Goal: Task Accomplishment & Management: Use online tool/utility

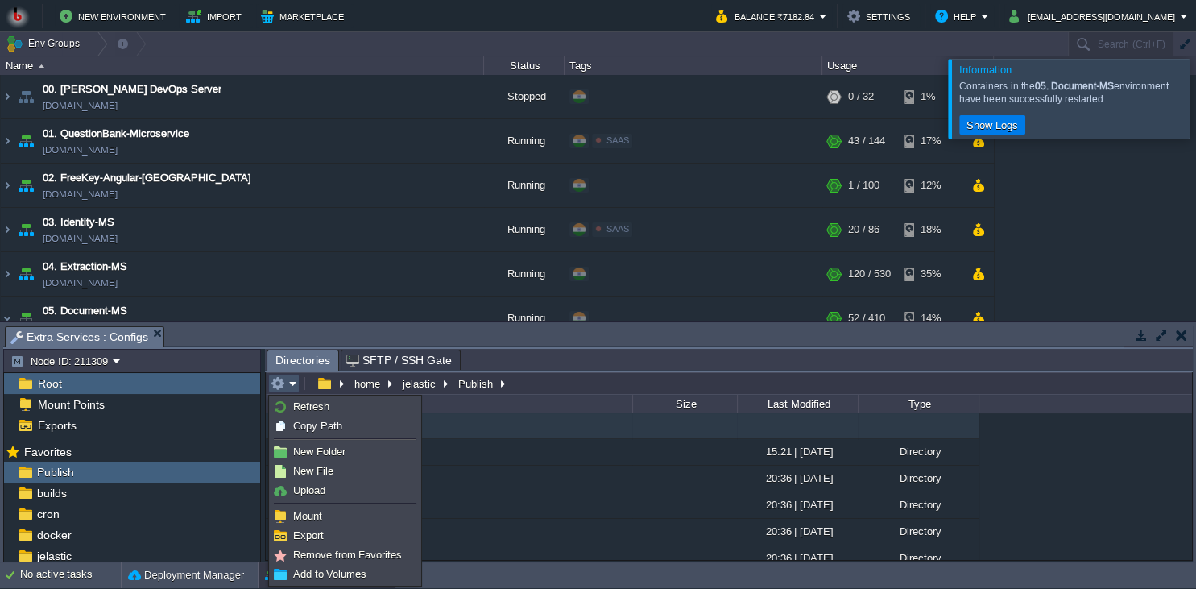
scroll to position [147, 0]
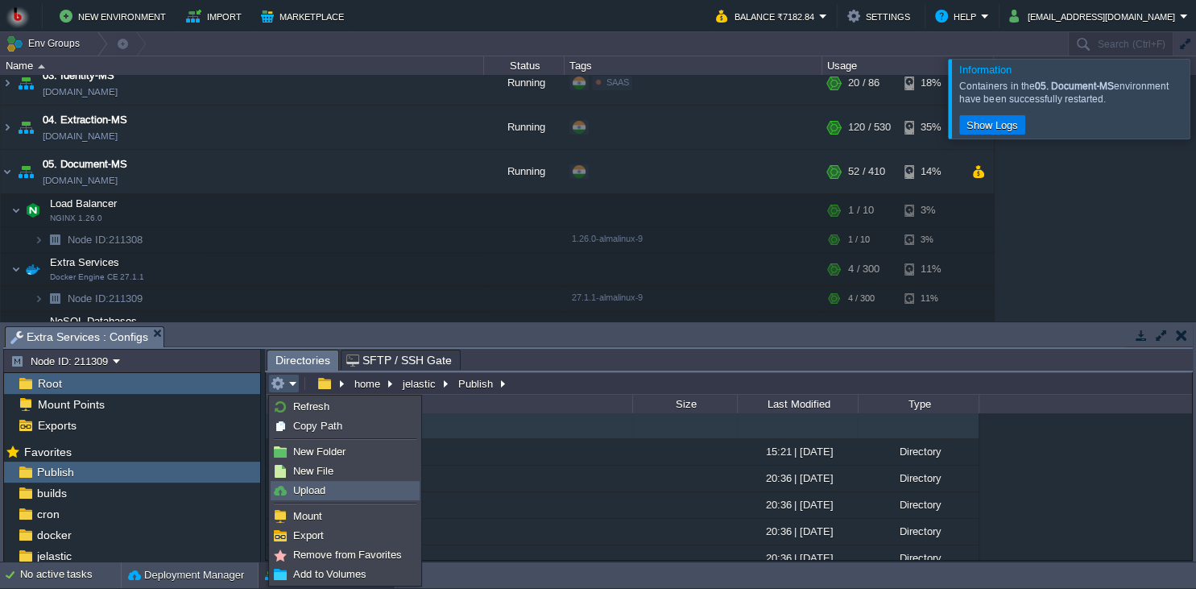
click at [334, 500] on li at bounding box center [345, 503] width 149 height 6
click at [338, 489] on link "Upload" at bounding box center [344, 491] width 147 height 18
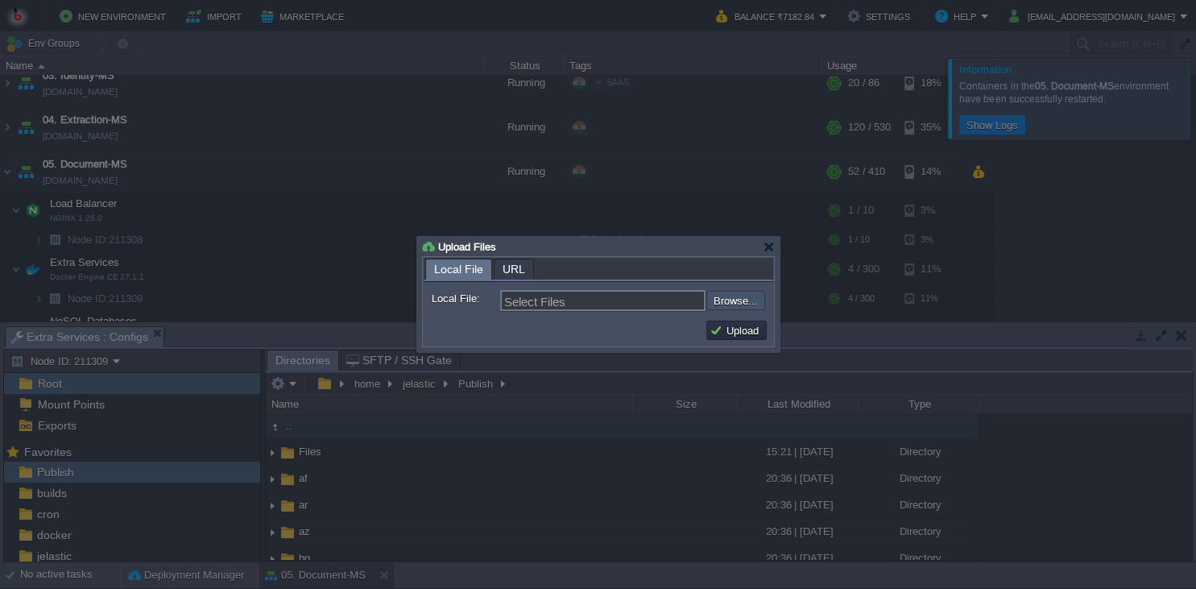
click at [723, 300] on input "file" at bounding box center [664, 300] width 204 height 19
type input "C:\fakepath\PdfGenerateMicroservice.dll"
type input "PdfGenerateMicroservice.dll"
click at [714, 325] on button "Upload" at bounding box center [737, 330] width 54 height 15
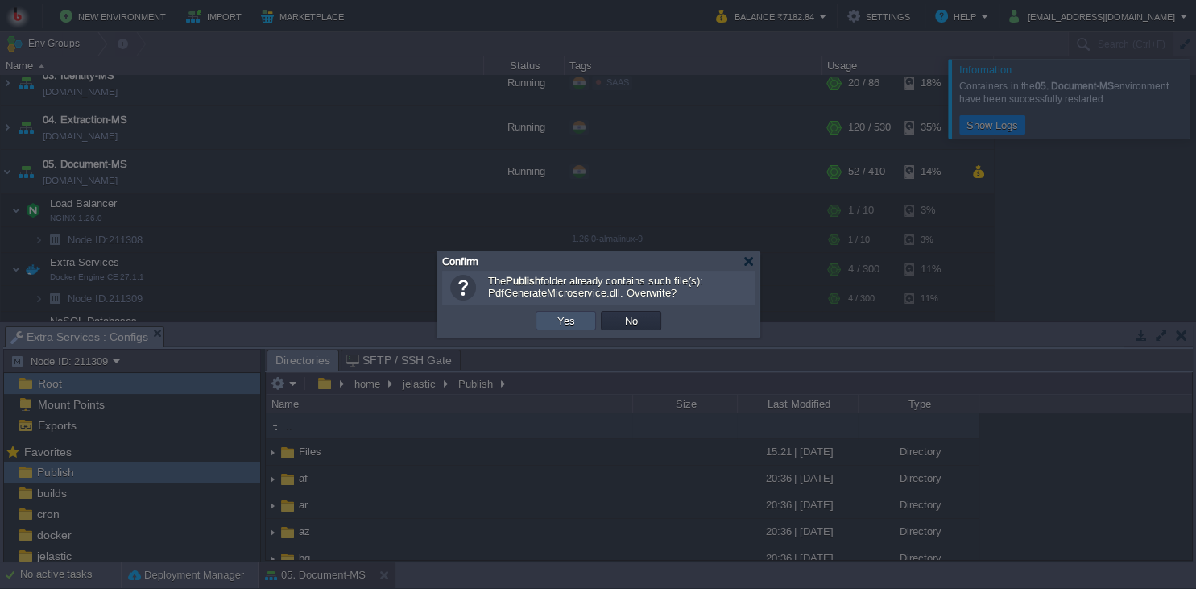
click at [573, 321] on button "Yes" at bounding box center [566, 320] width 27 height 15
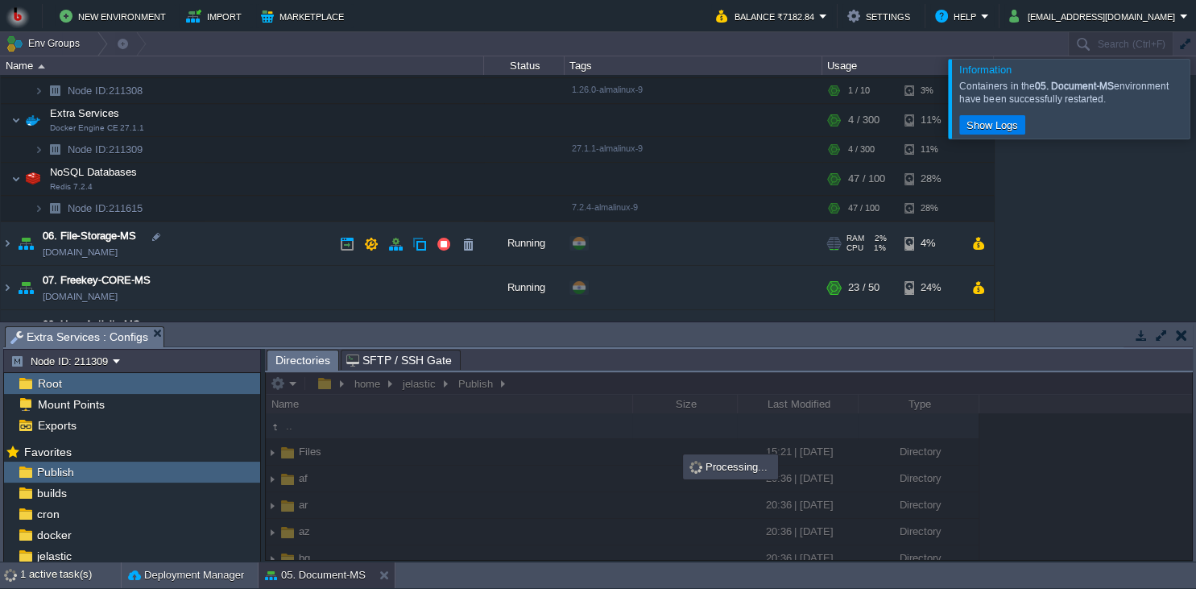
scroll to position [220, 0]
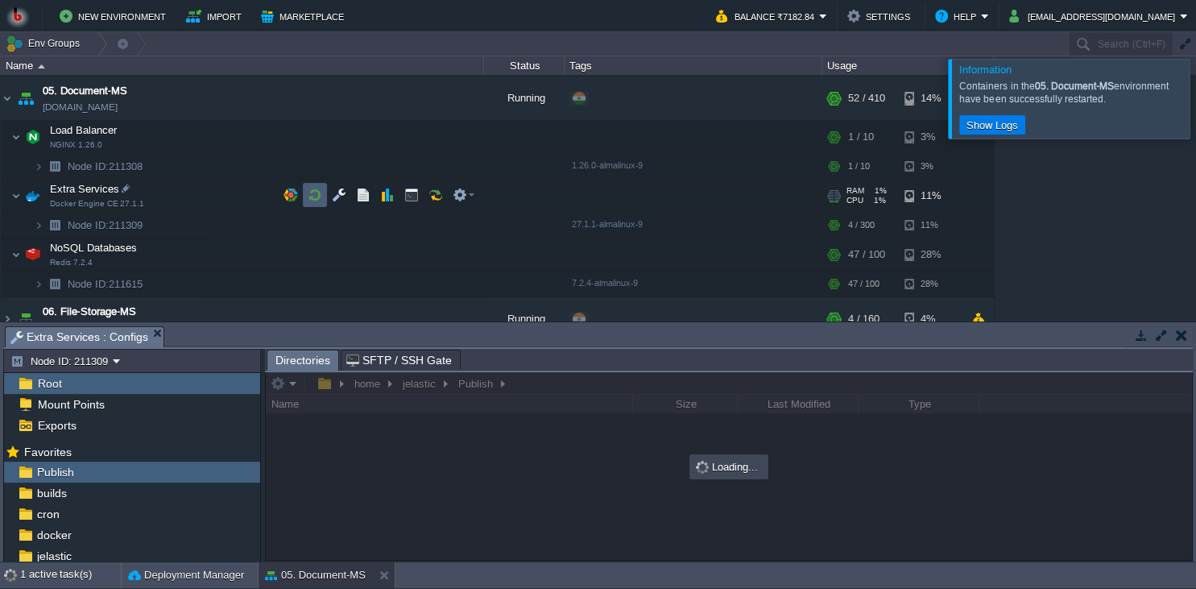
click at [310, 197] on button "button" at bounding box center [315, 195] width 15 height 15
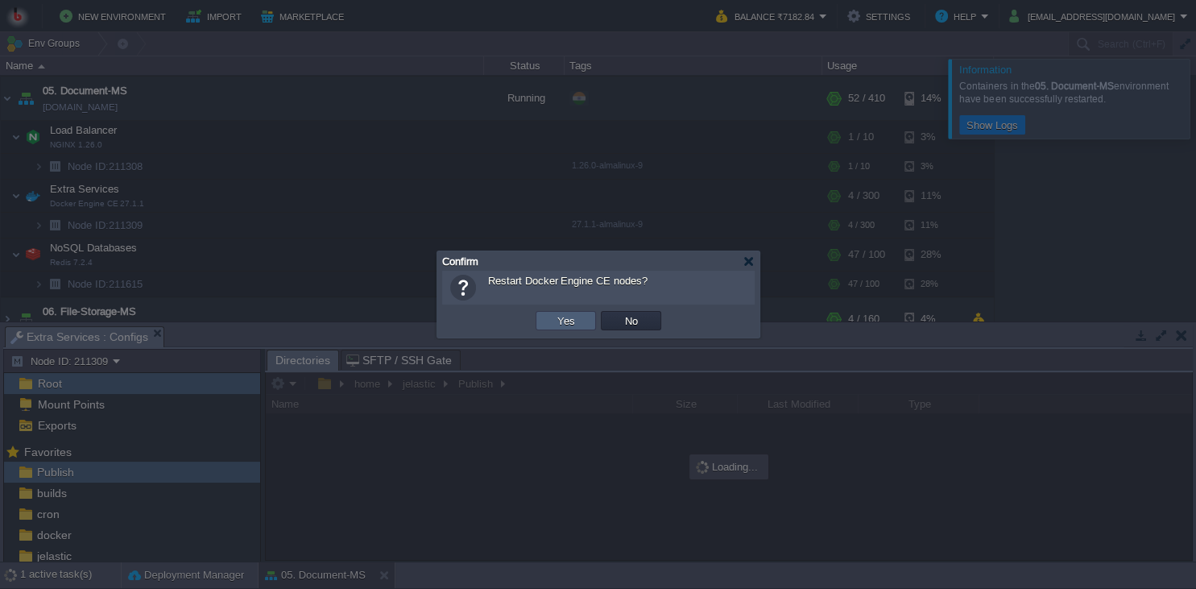
click at [569, 312] on td "Yes" at bounding box center [566, 320] width 60 height 19
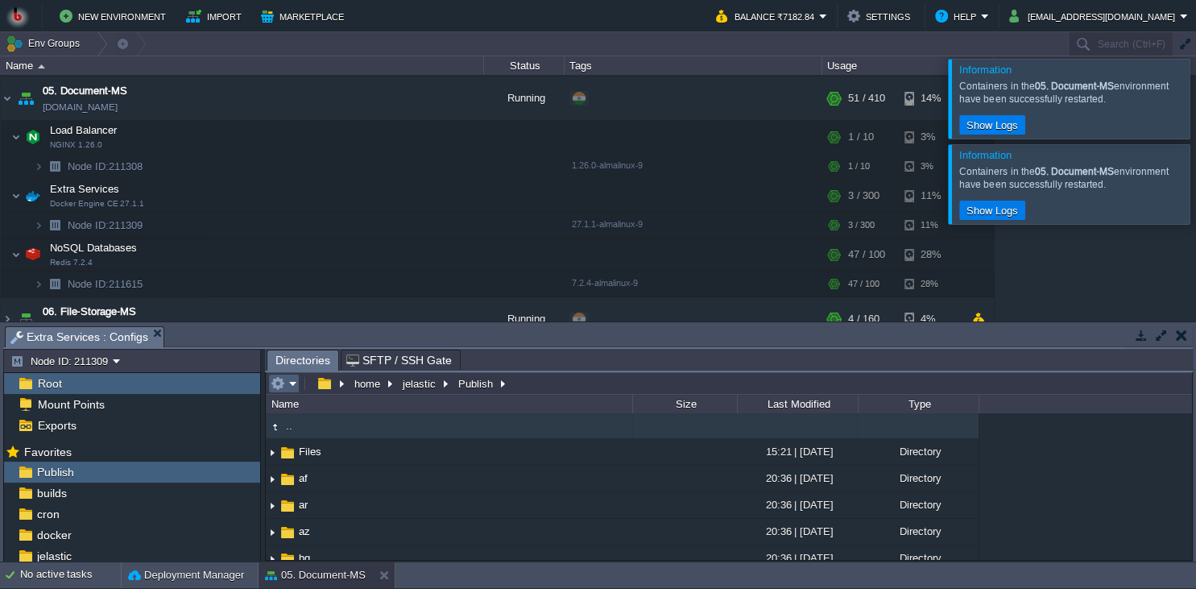
click at [292, 387] on em at bounding box center [284, 383] width 27 height 15
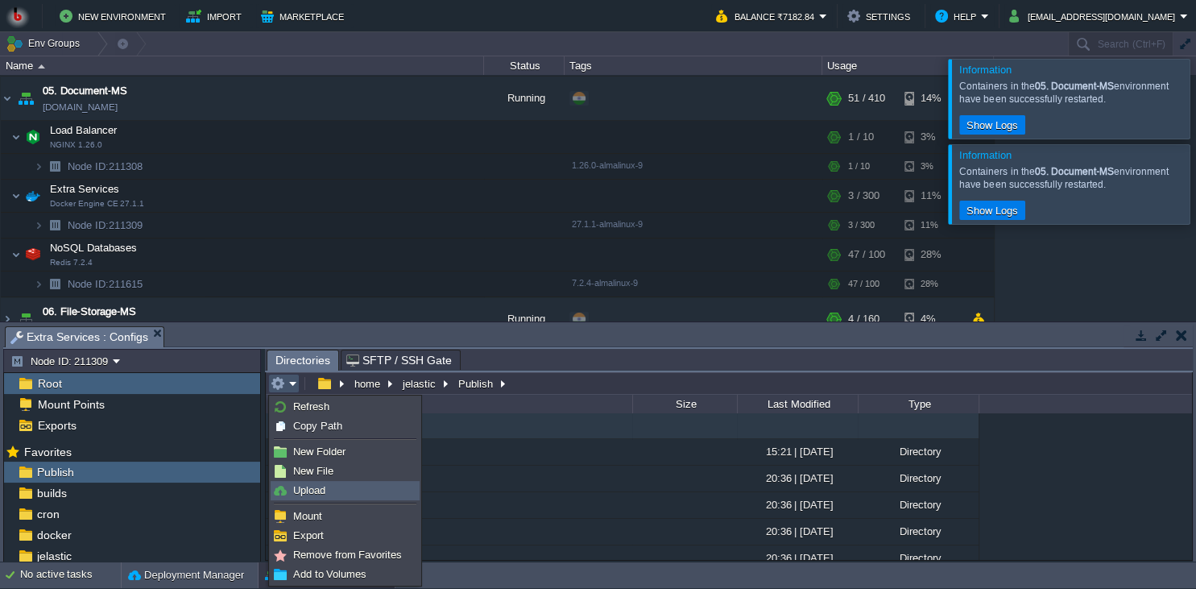
click at [308, 491] on span "Upload" at bounding box center [309, 490] width 32 height 12
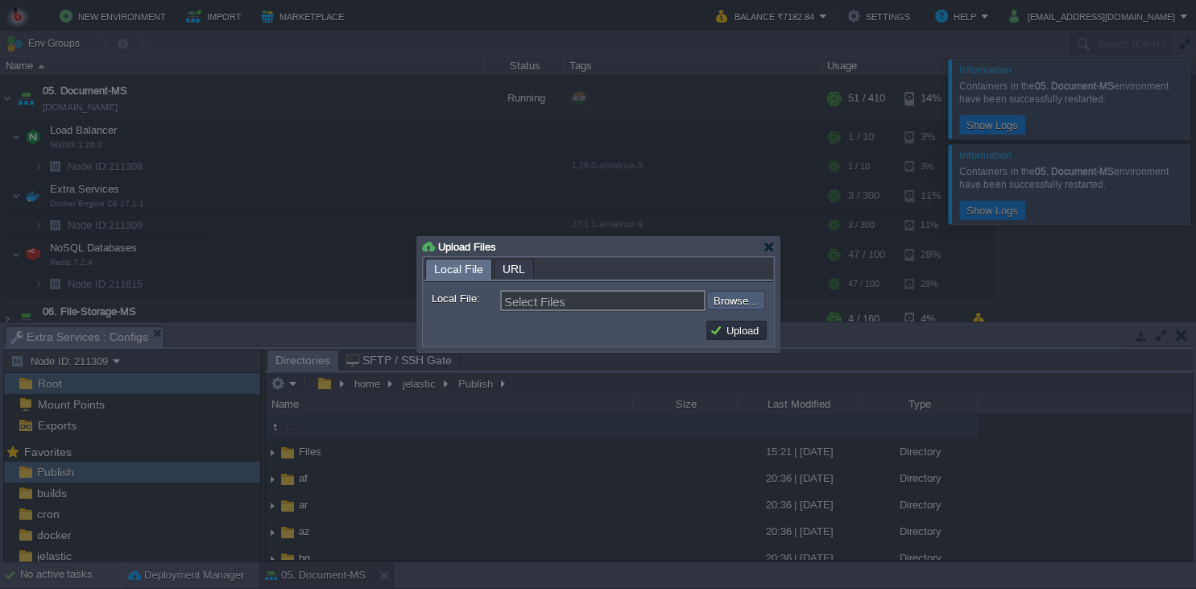
click at [748, 309] on input "file" at bounding box center [664, 300] width 204 height 19
type input "C:\fakepath\PdfGenerateMicroservice.dll"
type input "PdfGenerateMicroservice.dll"
click at [738, 338] on td "Upload" at bounding box center [737, 330] width 60 height 19
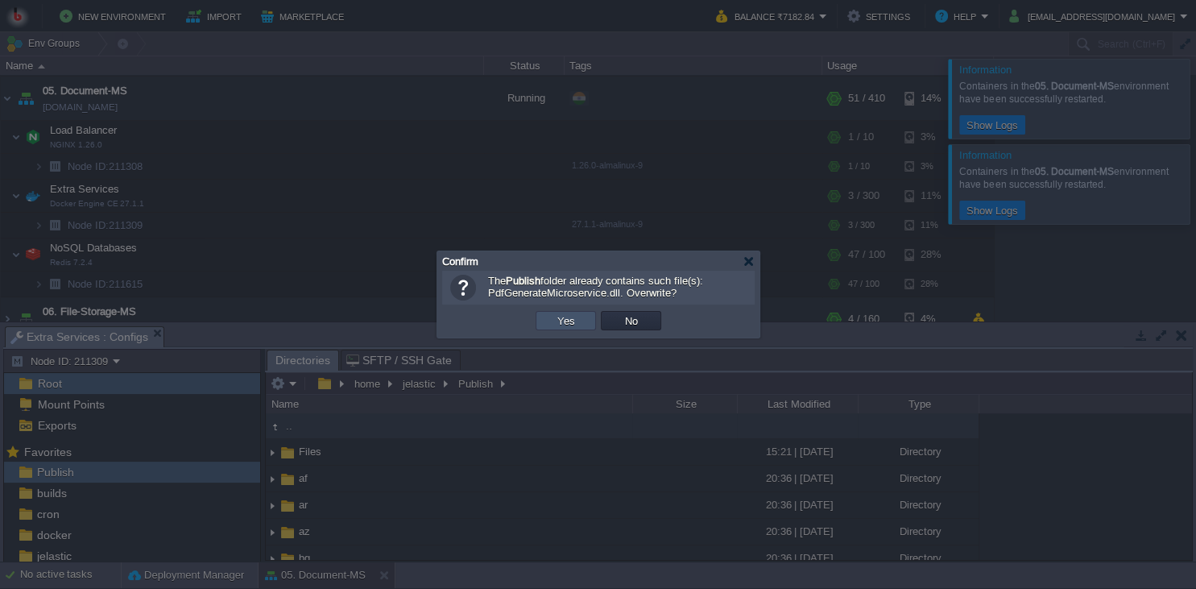
click at [576, 321] on button "Yes" at bounding box center [566, 320] width 27 height 15
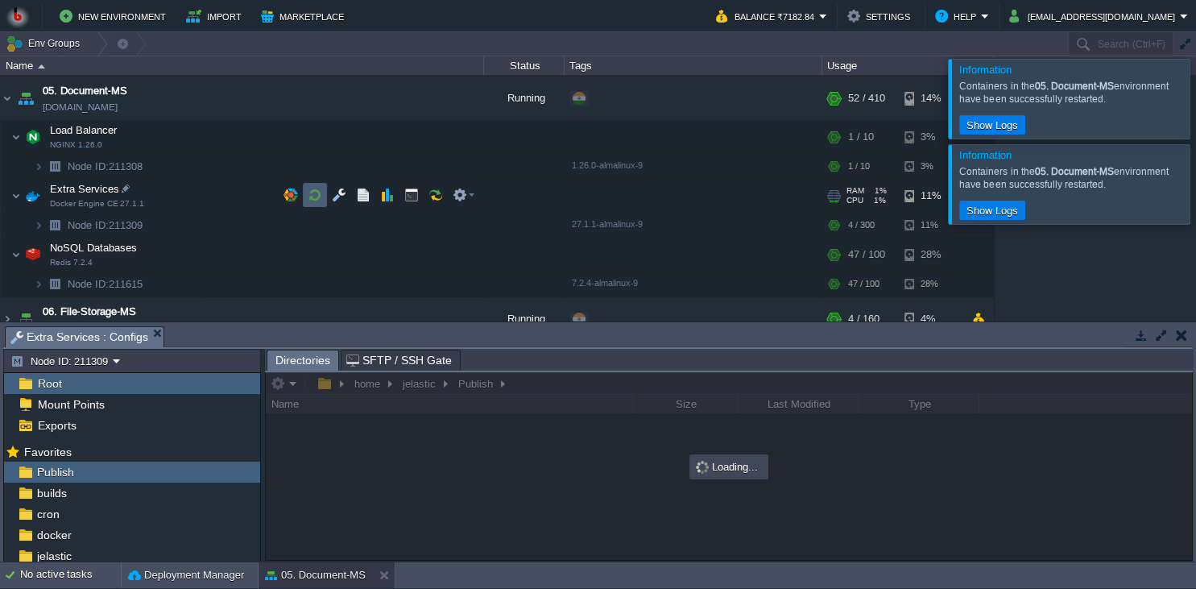
click at [314, 198] on button "button" at bounding box center [315, 195] width 15 height 15
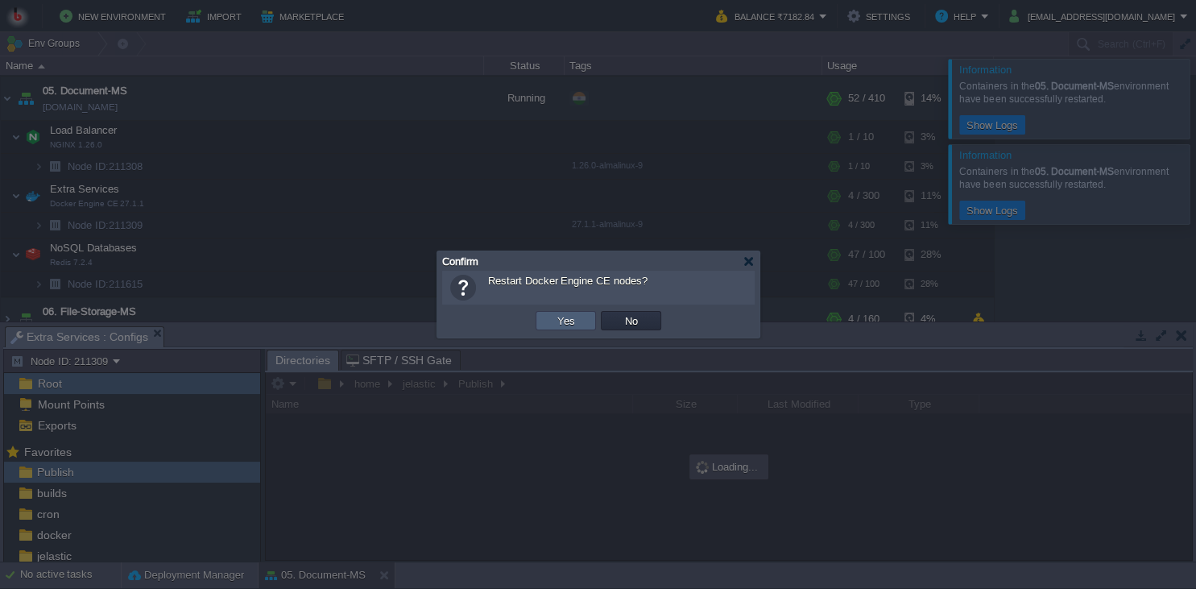
click at [553, 327] on td "Yes" at bounding box center [566, 320] width 60 height 19
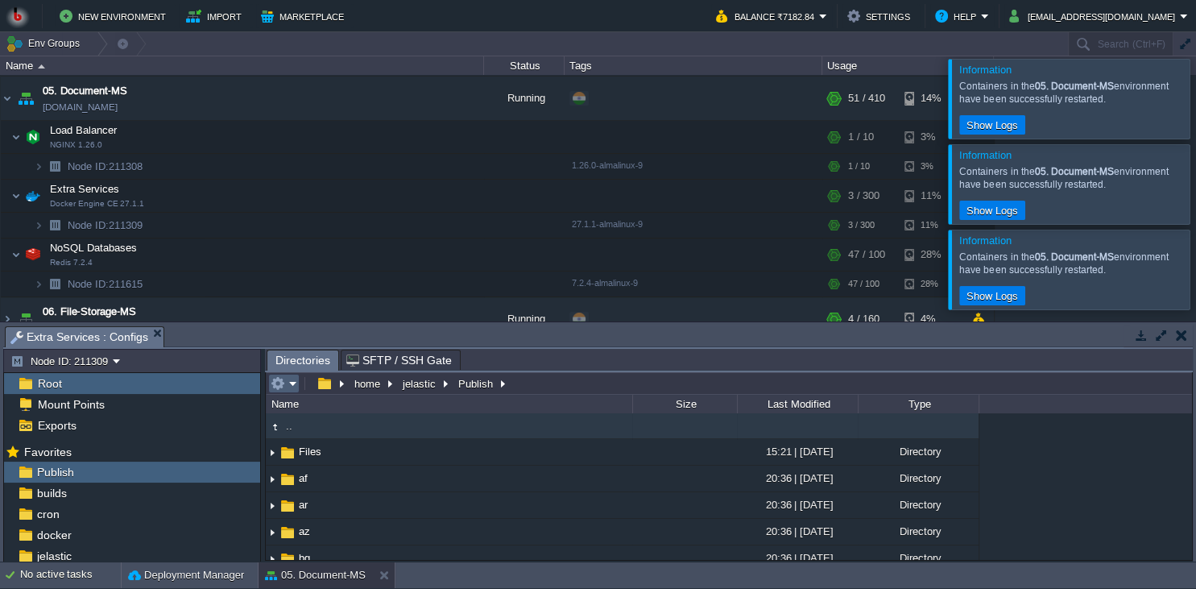
click at [285, 385] on em at bounding box center [284, 383] width 27 height 15
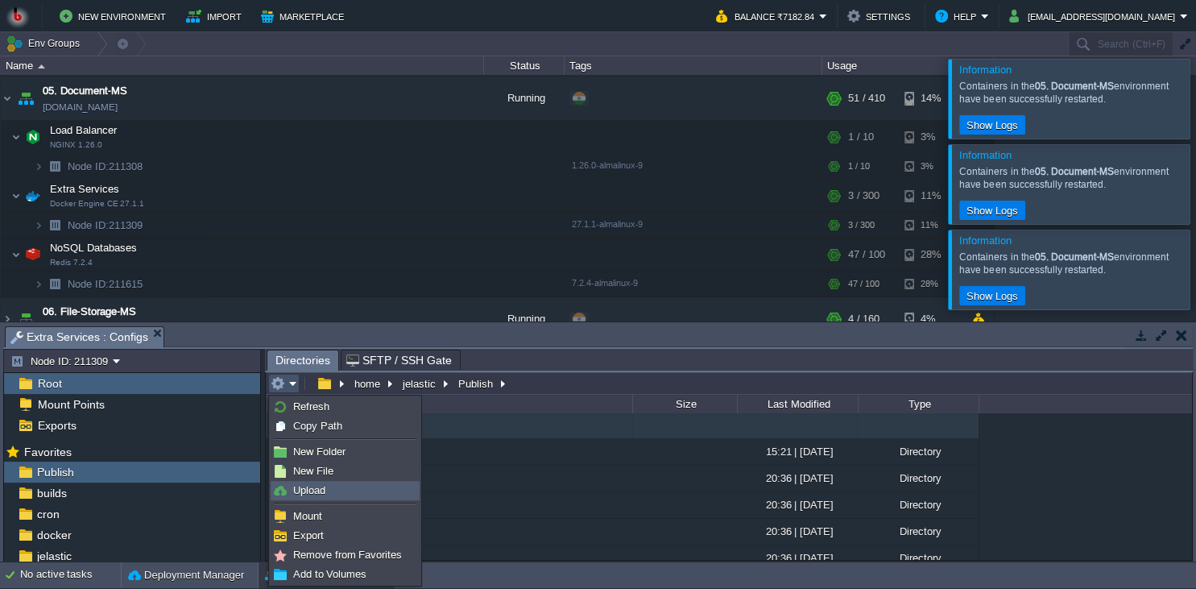
click at [307, 487] on span "Upload" at bounding box center [309, 490] width 32 height 12
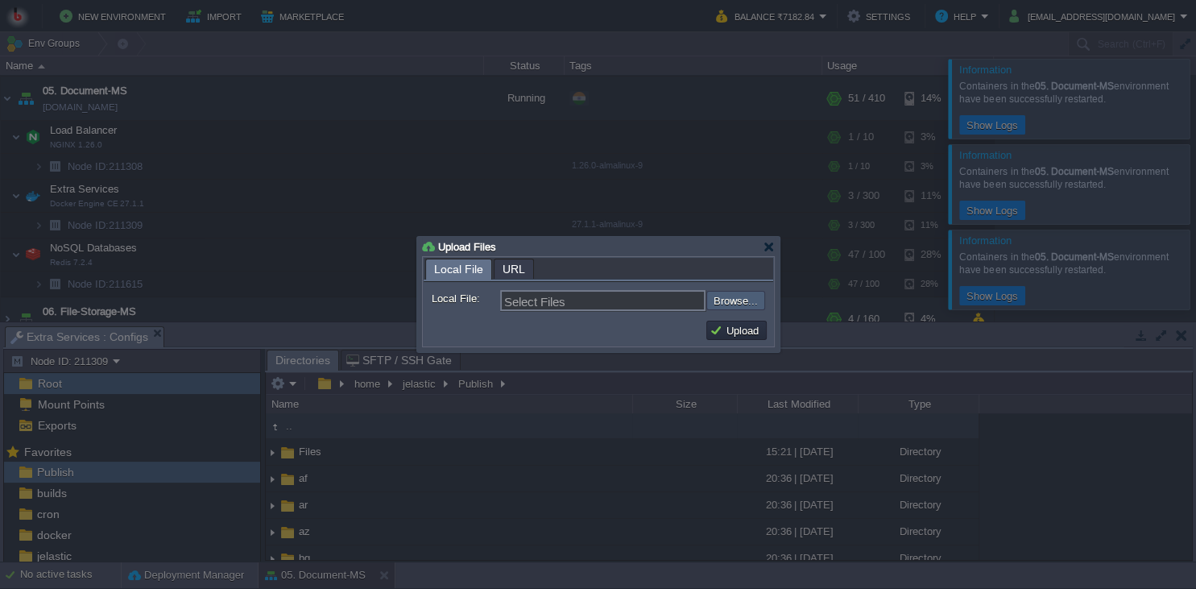
click at [729, 300] on input "file" at bounding box center [664, 300] width 204 height 19
type input "C:\fakepath\PdfGenerateMicroservice.dll"
type input "PdfGenerateMicroservice.dll"
click at [729, 333] on button "Upload" at bounding box center [737, 330] width 54 height 15
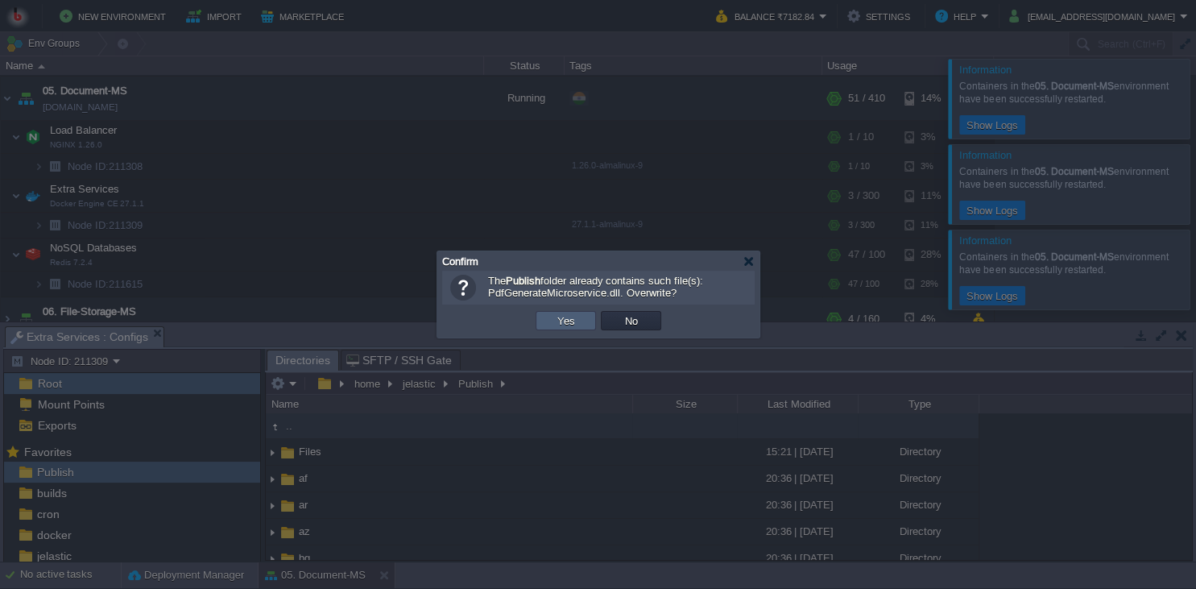
click at [545, 317] on td "Yes" at bounding box center [566, 320] width 60 height 19
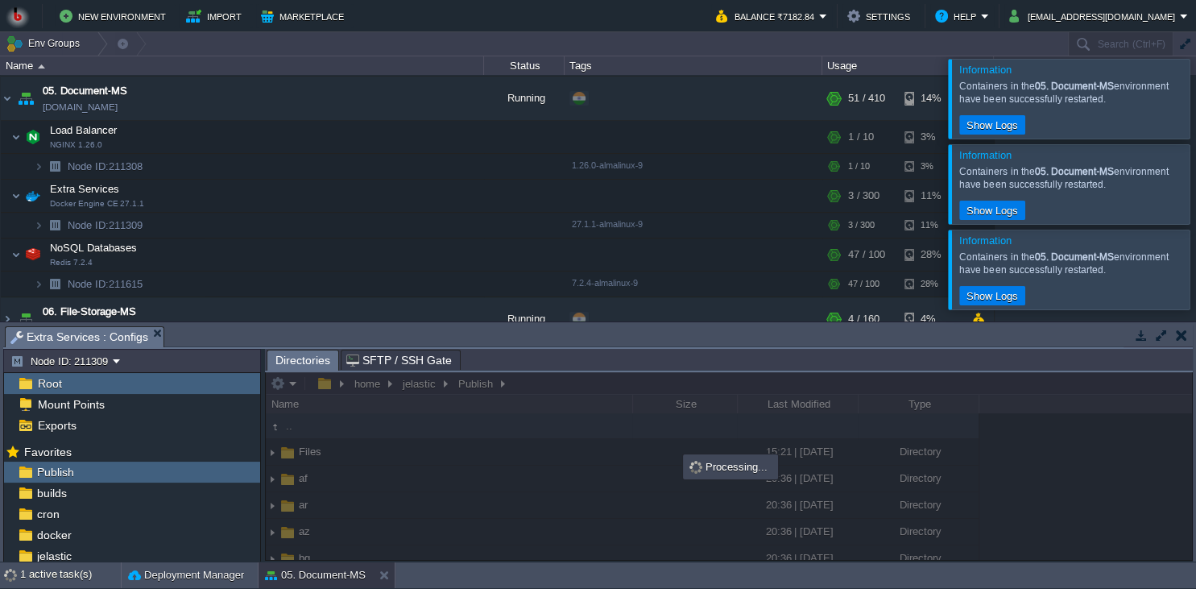
click at [846, 391] on body "New Environment Import Marketplace Bonus ₹0.00 Upgrade Account Balance ₹7182.84…" at bounding box center [598, 294] width 1196 height 589
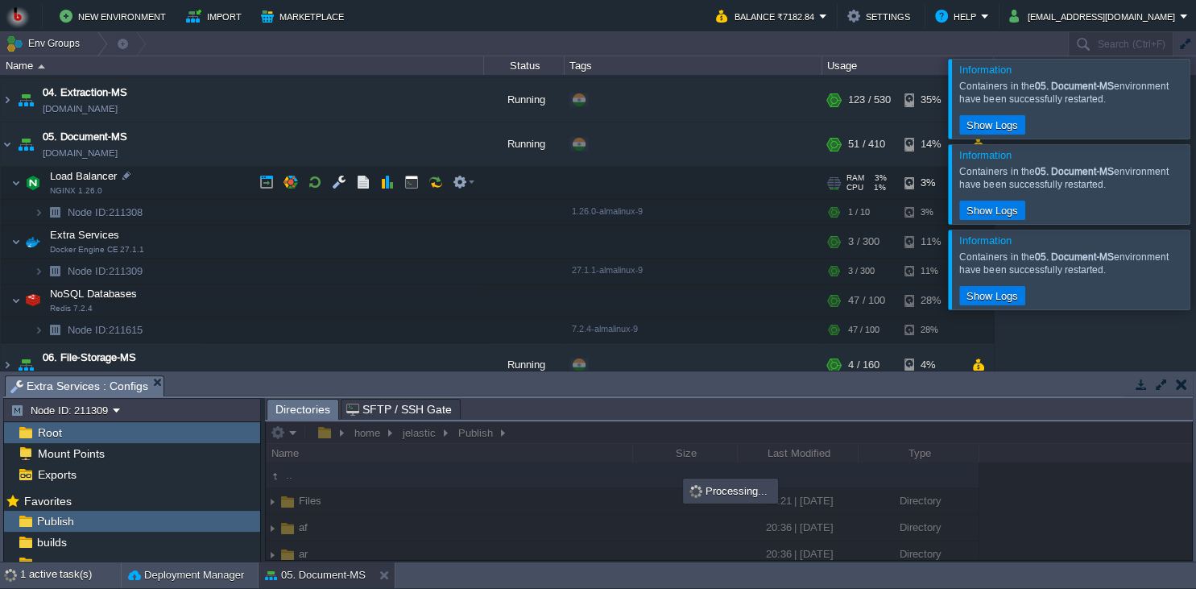
scroll to position [147, 0]
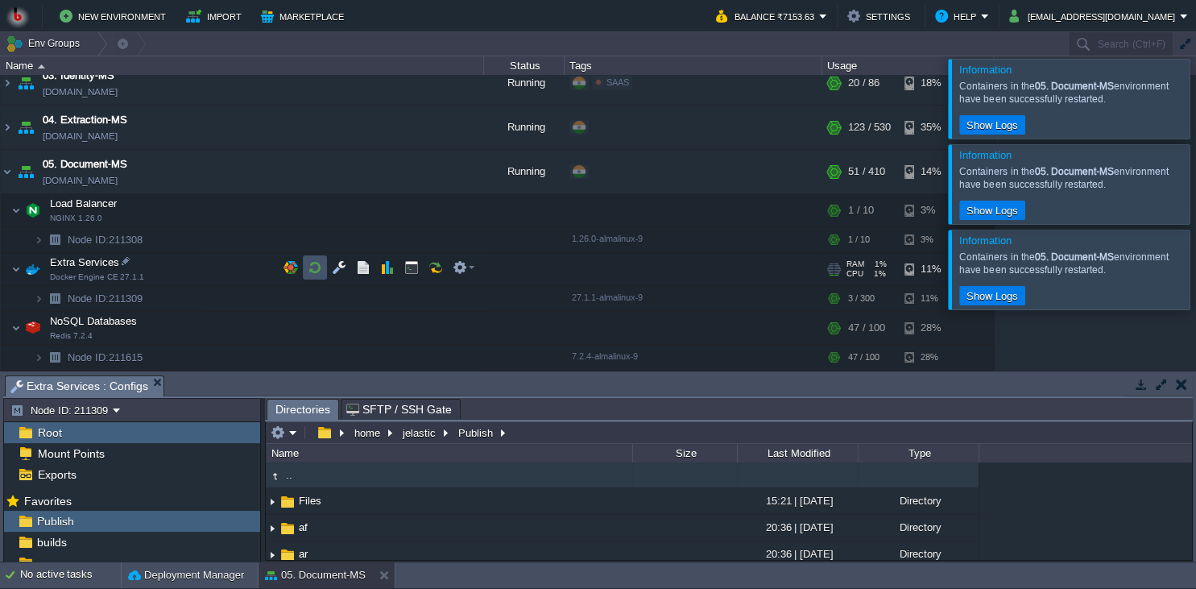
click at [311, 266] on button "button" at bounding box center [315, 267] width 15 height 15
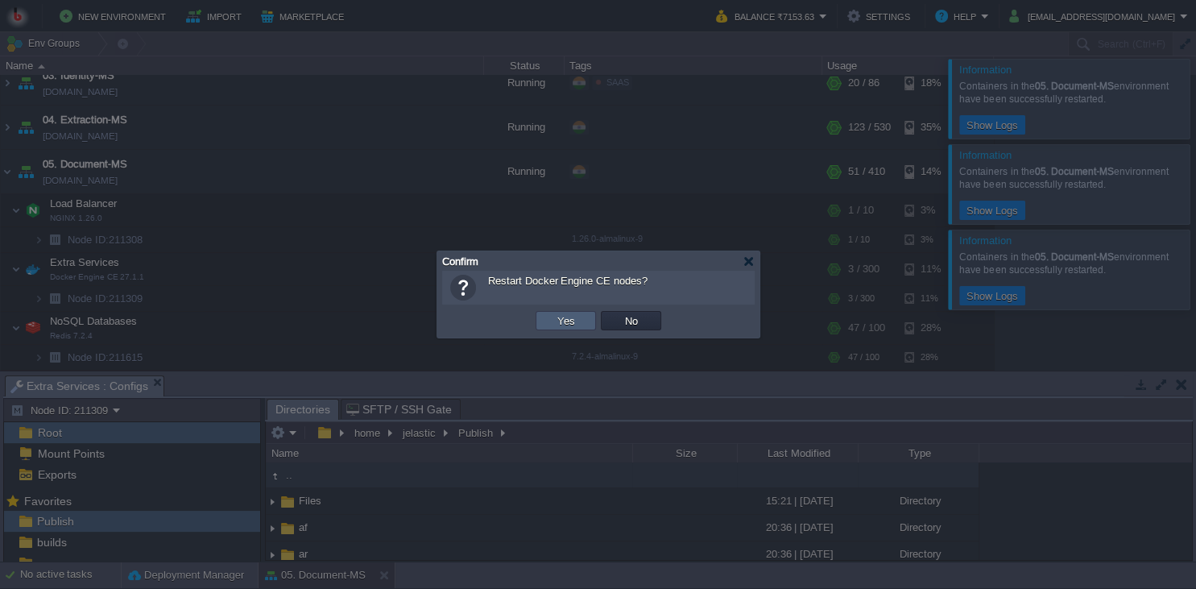
drag, startPoint x: 561, startPoint y: 323, endPoint x: 607, endPoint y: 307, distance: 49.4
click at [562, 323] on button "Yes" at bounding box center [566, 320] width 27 height 15
